Goal: Information Seeking & Learning: Learn about a topic

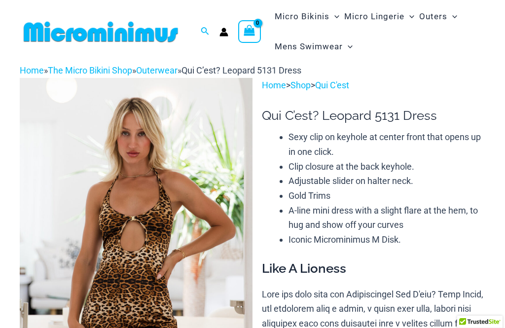
click at [38, 34] on img at bounding box center [101, 32] width 162 height 22
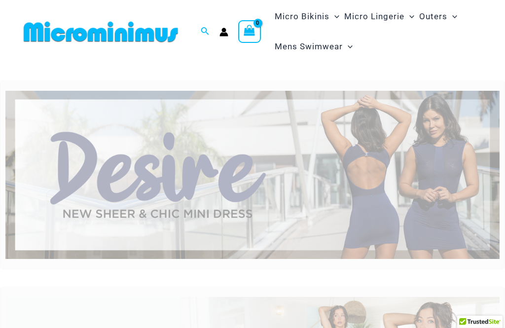
click at [368, 184] on img at bounding box center [252, 175] width 495 height 168
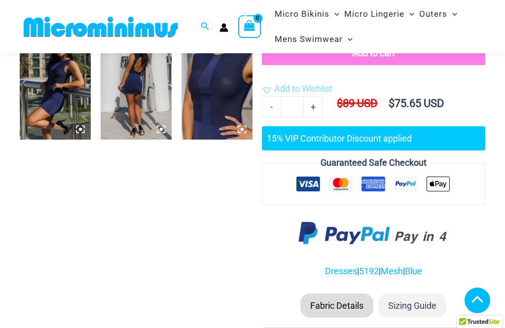
scroll to position [676, 0]
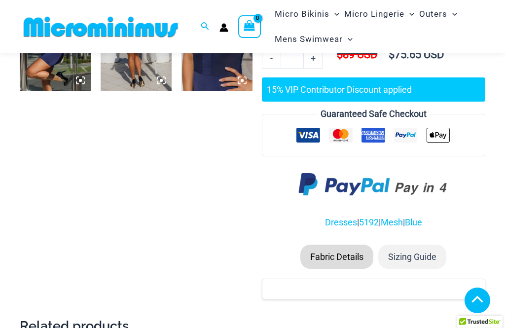
click at [346, 245] on li "Fabric Details" at bounding box center [337, 257] width 73 height 25
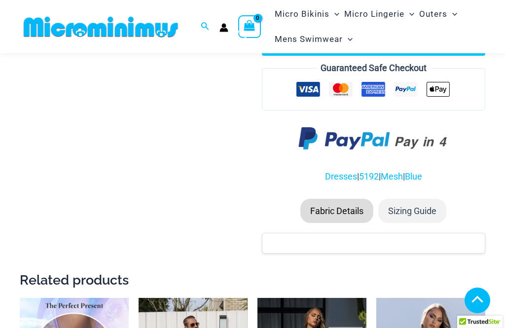
scroll to position [723, 0]
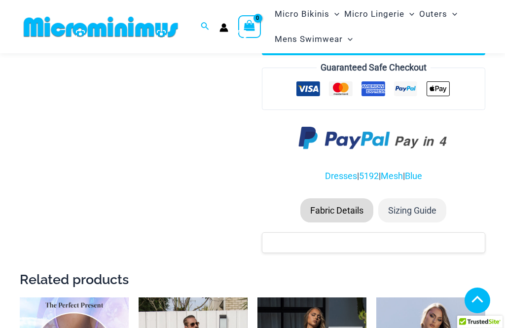
click at [340, 198] on li "Fabric Details" at bounding box center [337, 210] width 73 height 25
click at [347, 198] on li "Fabric Details" at bounding box center [337, 210] width 73 height 25
click at [334, 198] on li "Fabric Details" at bounding box center [337, 210] width 73 height 25
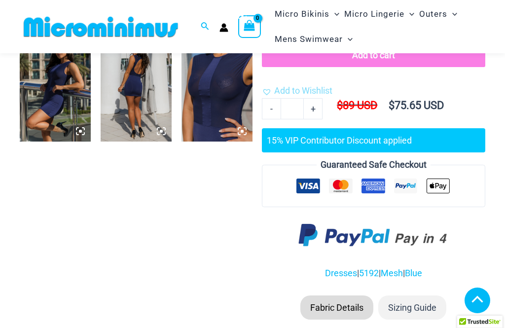
scroll to position [640, 0]
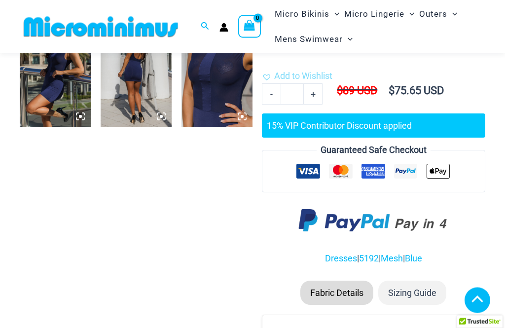
click at [344, 281] on li "Fabric Details" at bounding box center [337, 293] width 73 height 25
click at [417, 281] on li "Sizing Guide" at bounding box center [413, 293] width 68 height 25
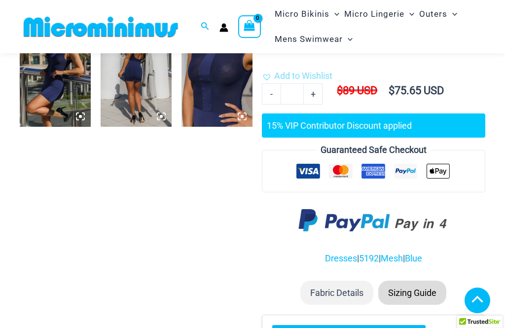
click at [338, 282] on li "Fabric Details" at bounding box center [337, 293] width 73 height 25
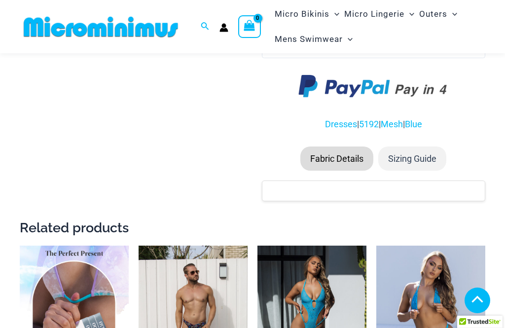
scroll to position [778, 0]
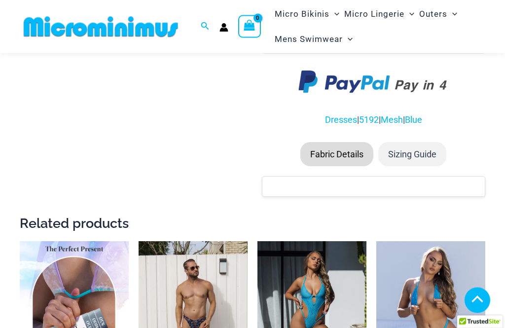
click at [341, 143] on li "Fabric Details" at bounding box center [337, 155] width 73 height 25
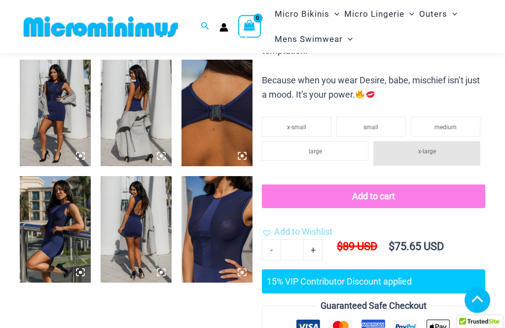
scroll to position [475, 0]
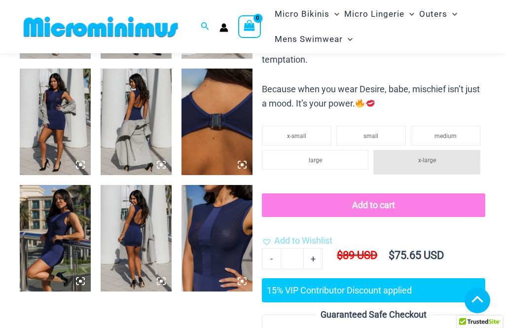
click at [211, 239] on img at bounding box center [217, 238] width 71 height 107
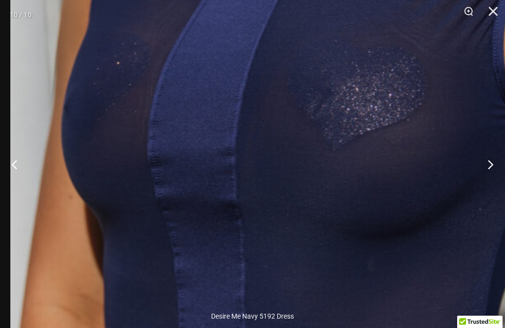
click at [232, 175] on img at bounding box center [296, 143] width 572 height 856
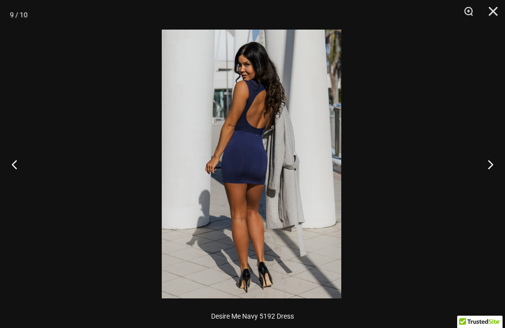
click at [104, 179] on div at bounding box center [251, 164] width 505 height 328
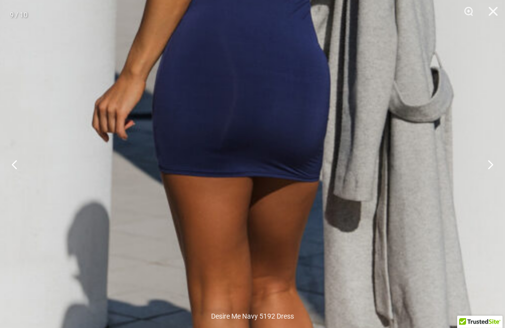
click at [252, 180] on img at bounding box center [269, 102] width 690 height 1033
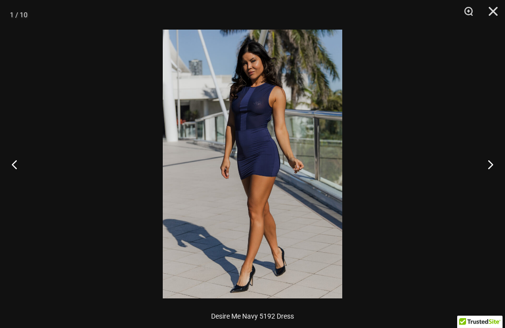
click at [501, 12] on button "Close" at bounding box center [490, 15] width 25 height 30
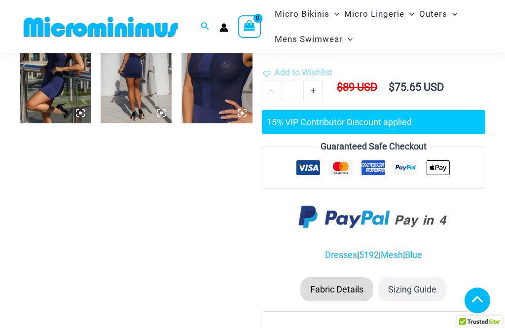
scroll to position [647, 0]
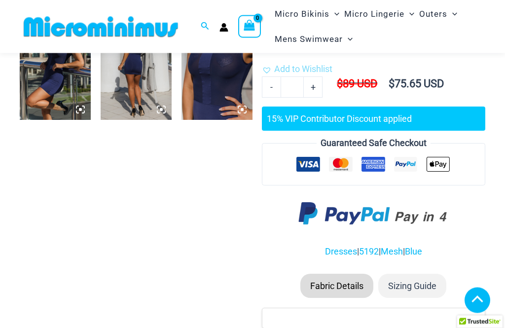
click at [344, 283] on li "Fabric Details" at bounding box center [337, 286] width 73 height 25
click at [342, 274] on li "Fabric Details" at bounding box center [337, 286] width 73 height 25
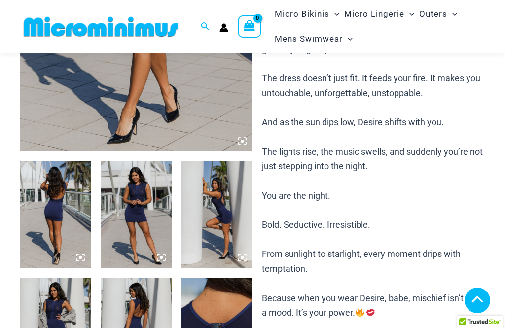
scroll to position [266, 0]
